Goal: Information Seeking & Learning: Learn about a topic

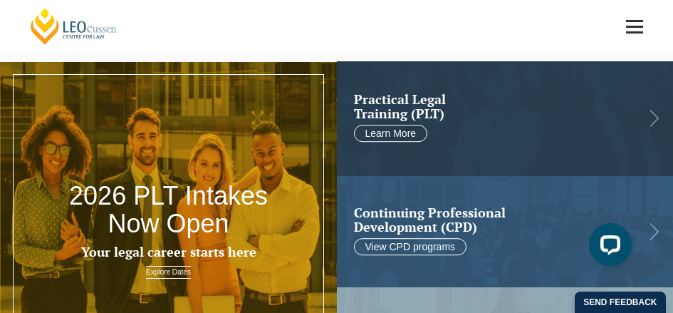
scroll to position [3, 0]
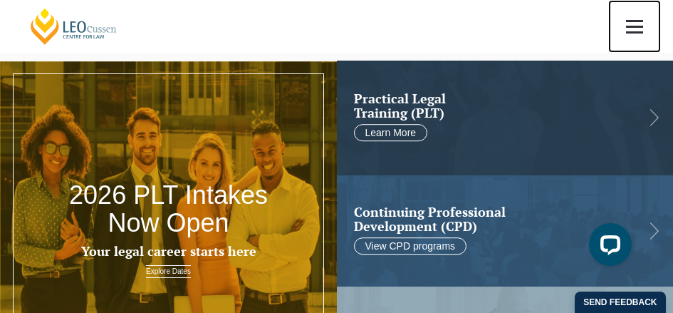
click at [643, 20] on span at bounding box center [634, 21] width 17 height 2
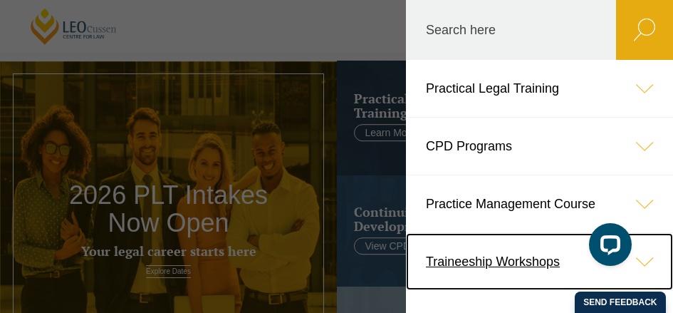
click at [460, 260] on link "Traineeship Workshops" at bounding box center [539, 261] width 267 height 57
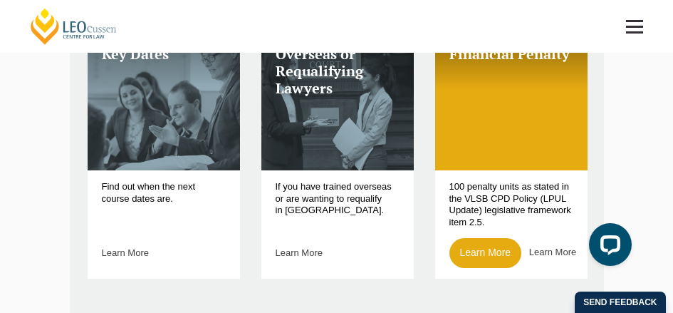
scroll to position [481, 0]
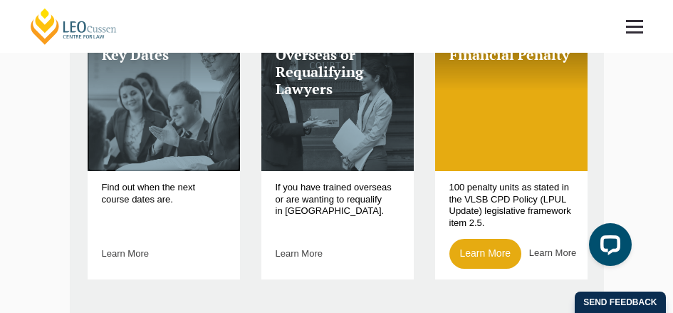
click at [150, 148] on link "Key Dates" at bounding box center [164, 101] width 153 height 139
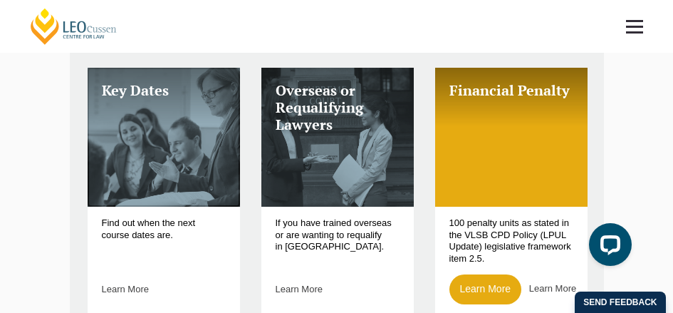
scroll to position [445, 0]
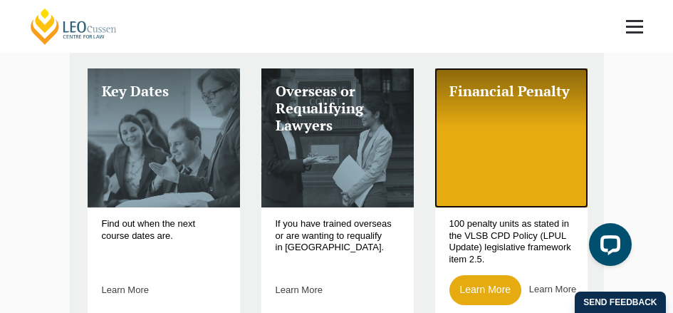
click at [482, 126] on link "Financial Penalty" at bounding box center [511, 137] width 153 height 139
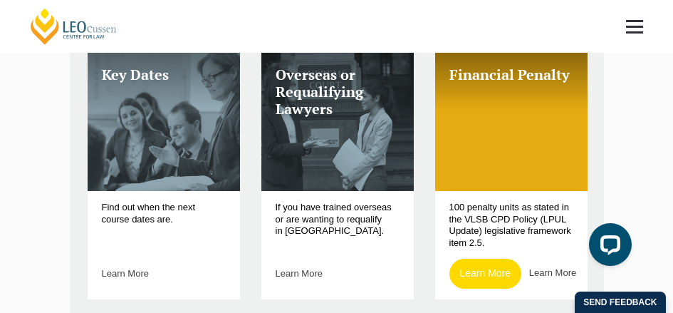
click at [472, 273] on link "Learn More" at bounding box center [486, 274] width 73 height 30
click at [470, 275] on link "Learn More" at bounding box center [486, 274] width 73 height 30
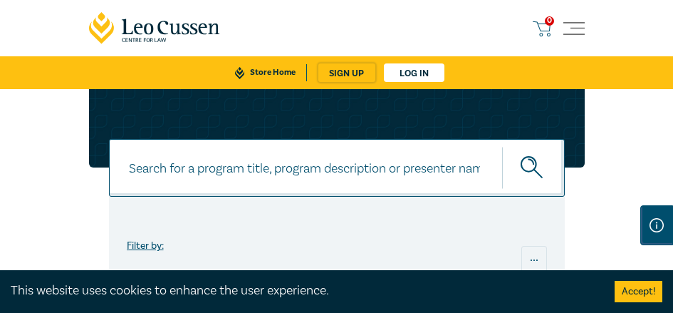
click at [251, 172] on input at bounding box center [337, 168] width 456 height 58
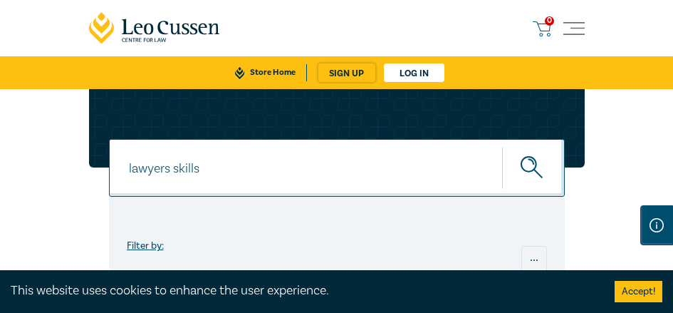
type input "lawyers skills"
click at [502, 146] on button "submit" at bounding box center [533, 167] width 63 height 43
click at [537, 163] on icon "submit" at bounding box center [533, 168] width 25 height 25
click at [526, 156] on icon "submit" at bounding box center [533, 168] width 25 height 25
click at [523, 161] on icon "submit" at bounding box center [533, 168] width 25 height 25
